Goal: Task Accomplishment & Management: Use online tool/utility

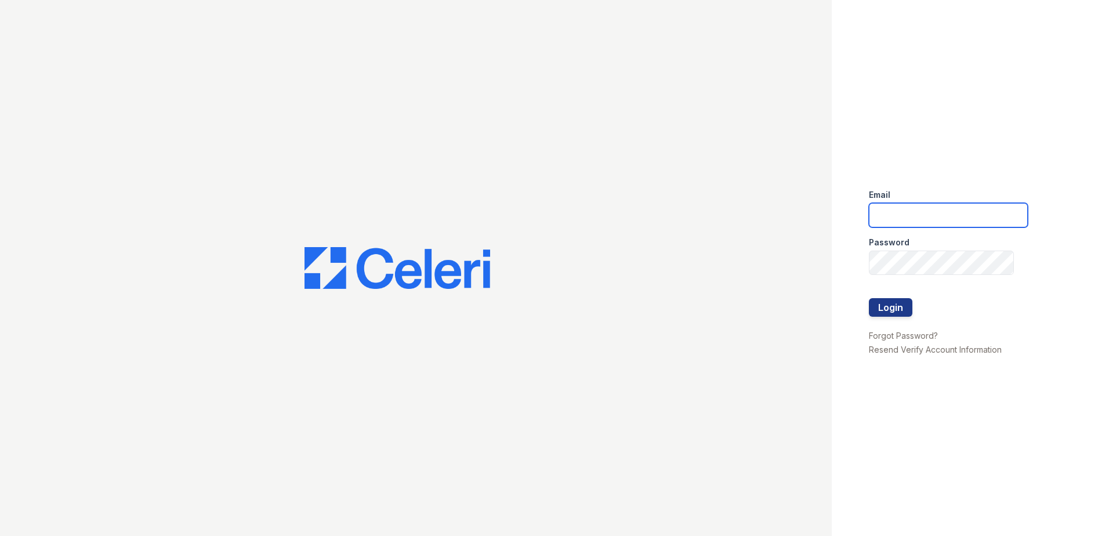
click at [941, 213] on input "email" at bounding box center [948, 215] width 159 height 24
type input "aljohnson@trinity-pm.com"
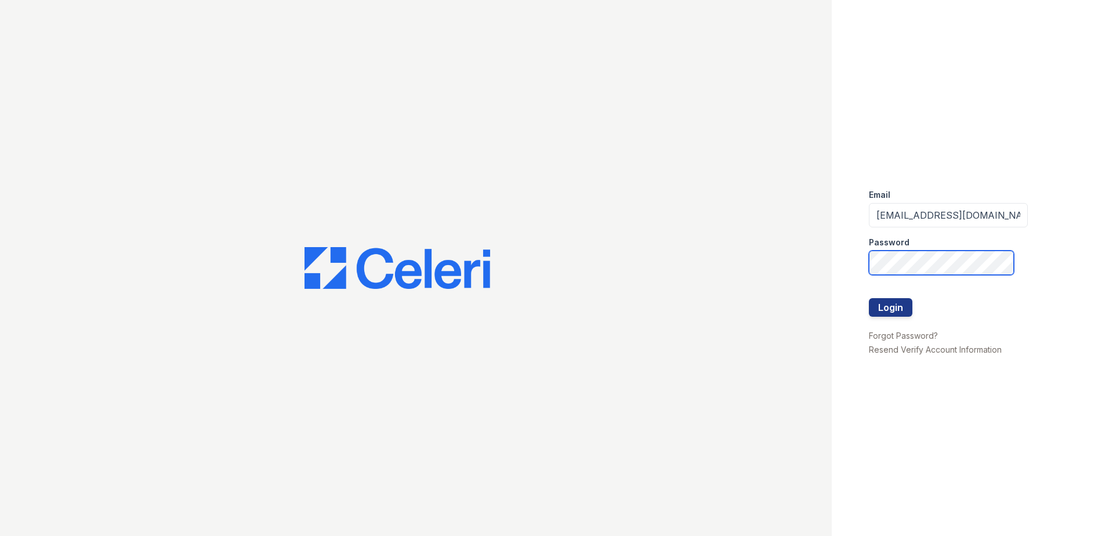
click at [869, 298] on button "Login" at bounding box center [890, 307] width 43 height 19
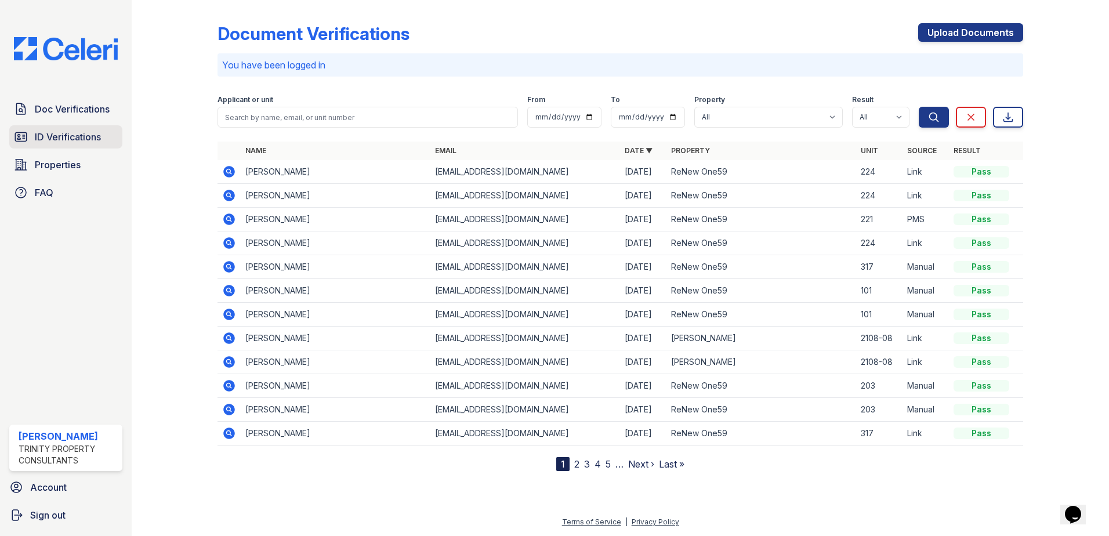
click at [84, 136] on span "ID Verifications" at bounding box center [68, 137] width 66 height 14
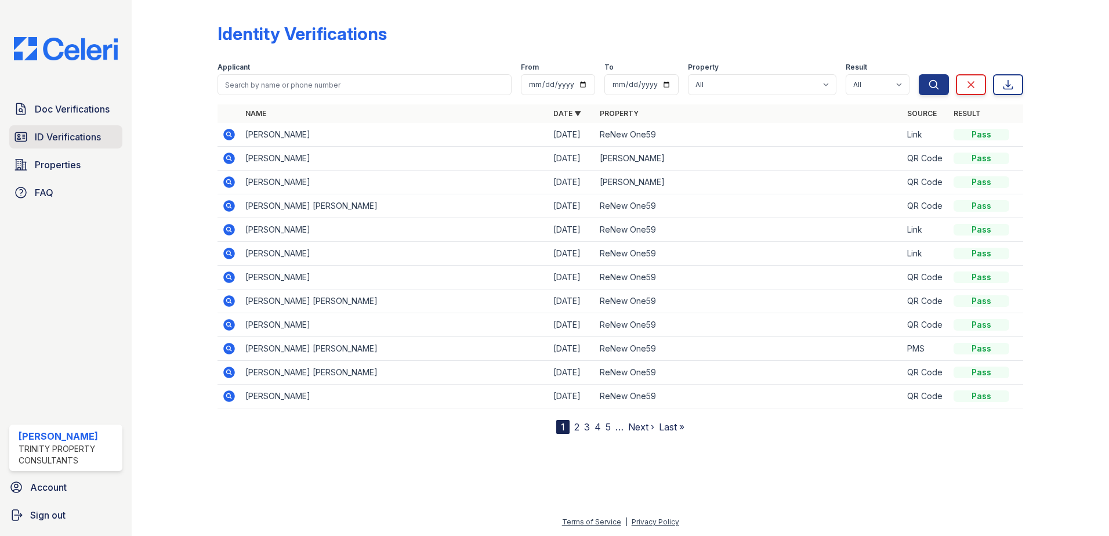
click at [69, 139] on span "ID Verifications" at bounding box center [68, 137] width 66 height 14
click at [74, 137] on span "ID Verifications" at bounding box center [68, 137] width 66 height 14
